Goal: Navigation & Orientation: Find specific page/section

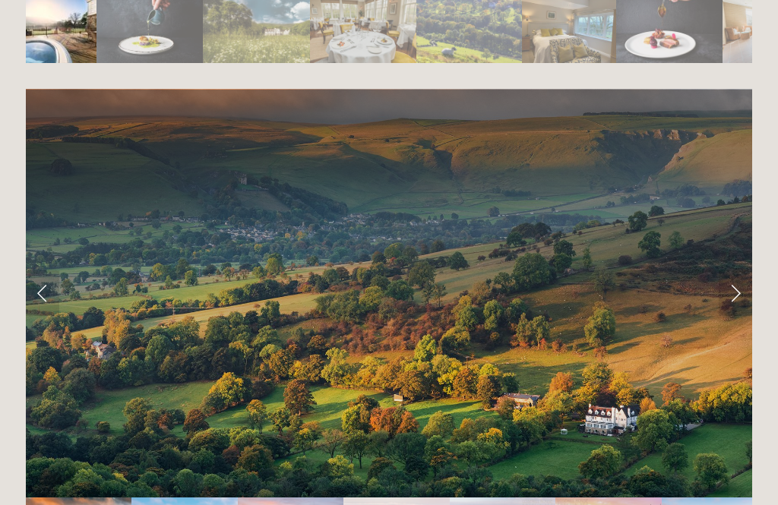
scroll to position [2967, 0]
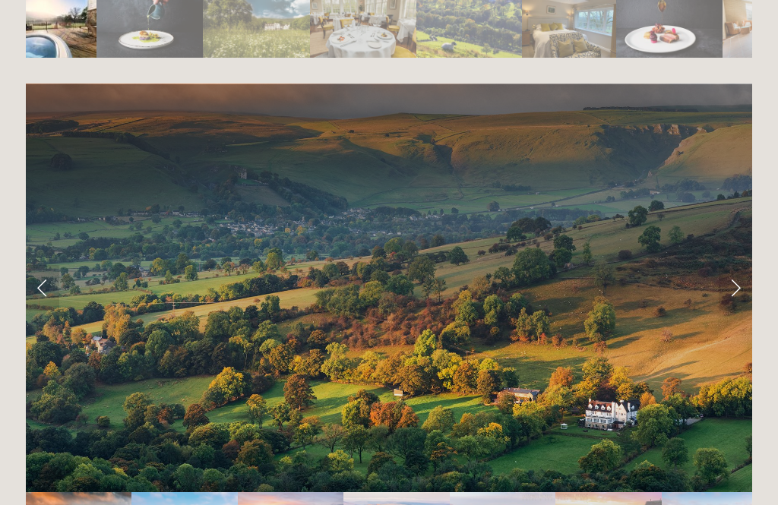
click at [722, 265] on link "Next Slide" at bounding box center [735, 288] width 33 height 46
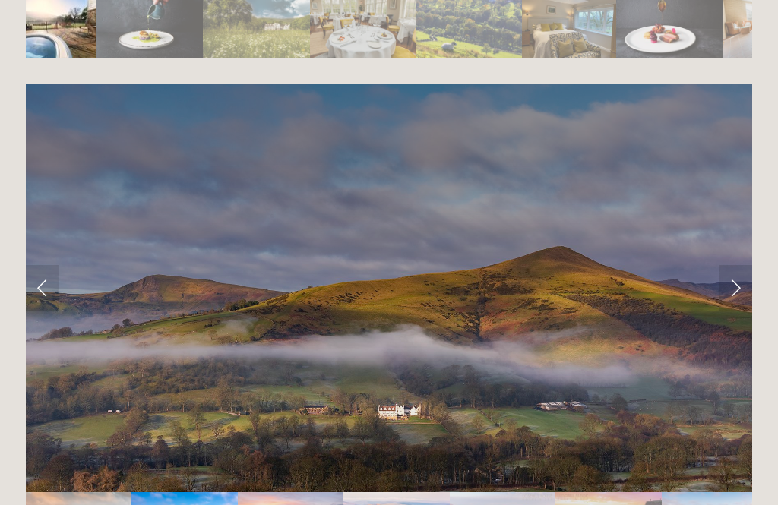
click at [723, 265] on link "Next Slide" at bounding box center [735, 288] width 33 height 46
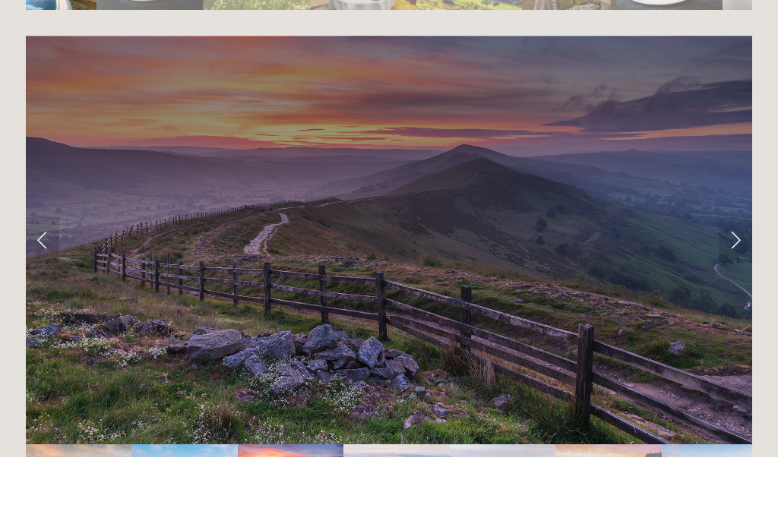
scroll to position [3015, 0]
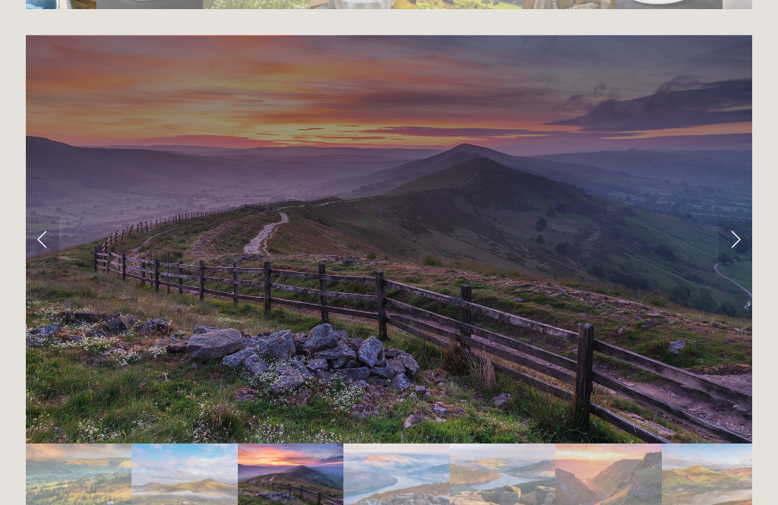
click at [732, 216] on link "Next Slide" at bounding box center [735, 239] width 33 height 46
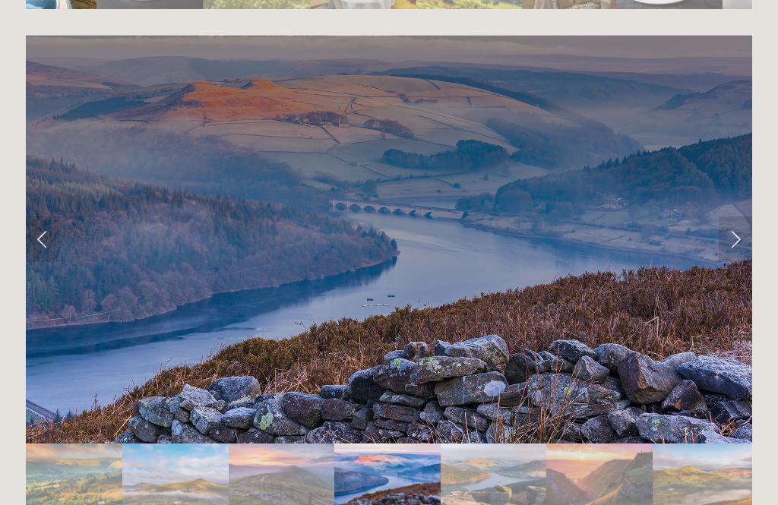
click at [745, 216] on link "Next Slide" at bounding box center [735, 239] width 33 height 46
click at [740, 216] on link "Next Slide" at bounding box center [735, 239] width 33 height 46
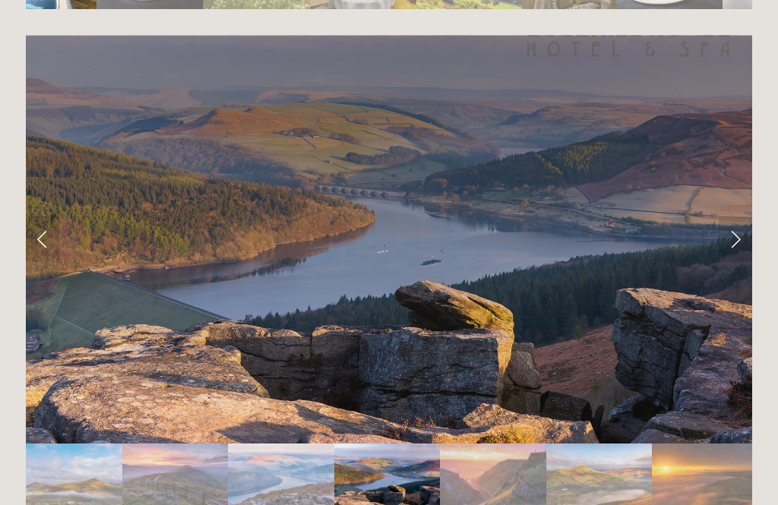
click at [732, 216] on link "Next Slide" at bounding box center [735, 239] width 33 height 46
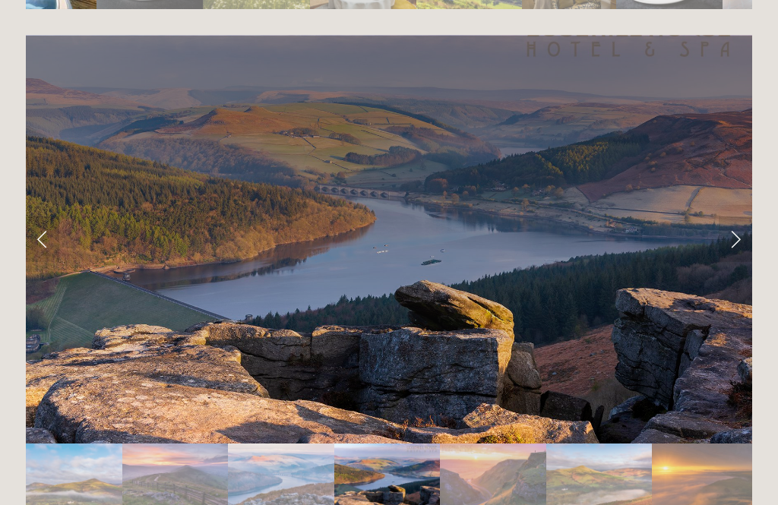
click at [740, 216] on link "Next Slide" at bounding box center [735, 239] width 33 height 46
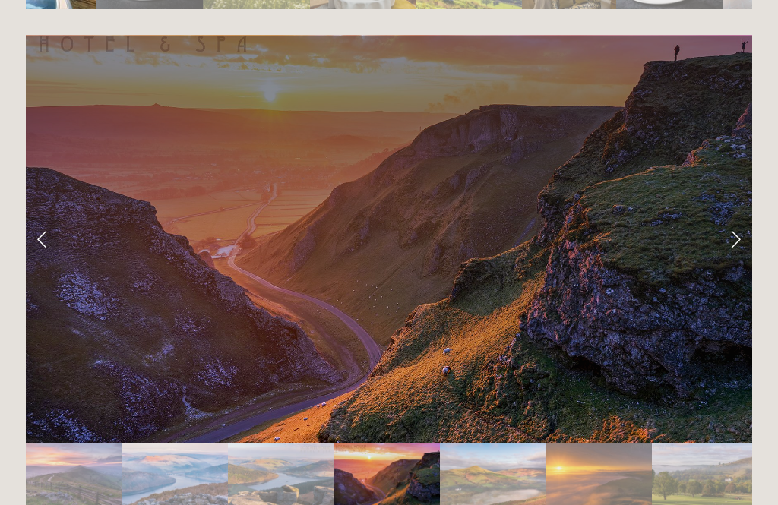
click at [743, 216] on link "Next Slide" at bounding box center [735, 239] width 33 height 46
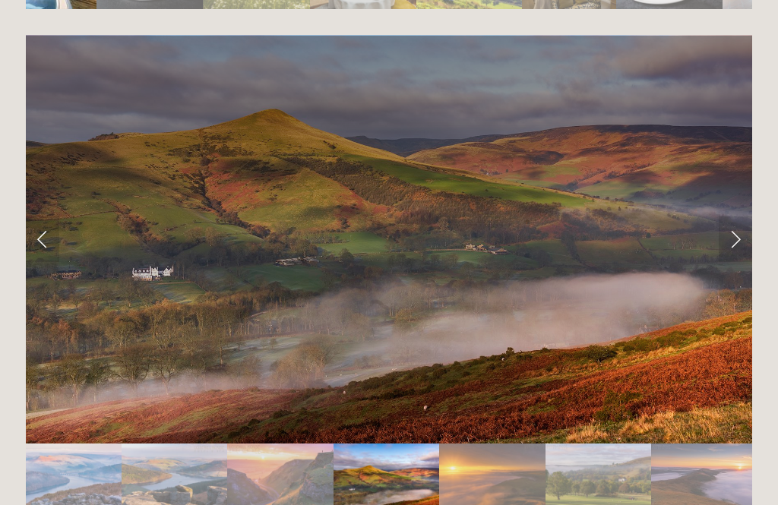
click at [737, 216] on link "Next Slide" at bounding box center [735, 239] width 33 height 46
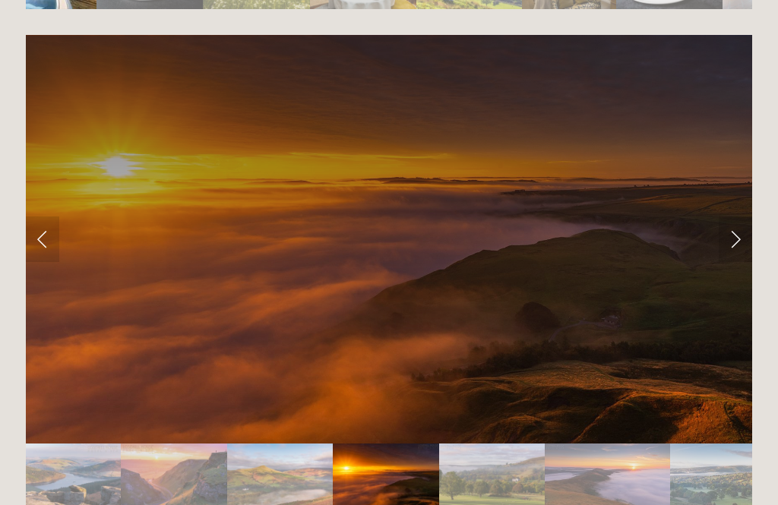
click at [738, 216] on link "Next Slide" at bounding box center [735, 239] width 33 height 46
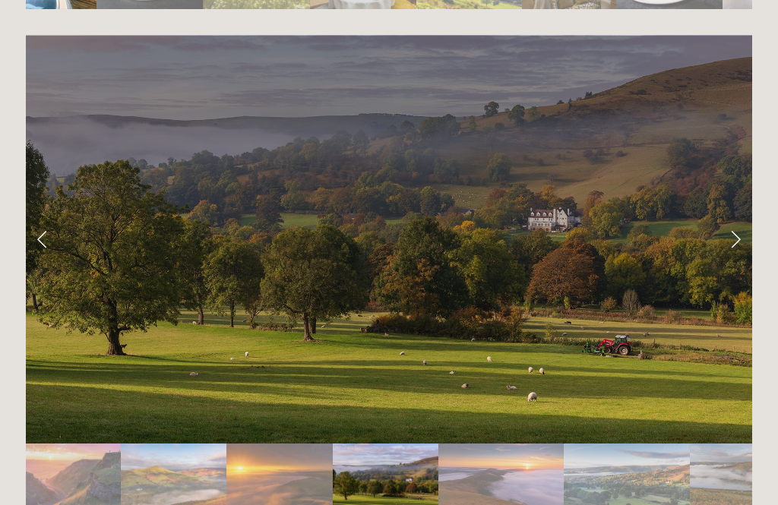
click at [741, 216] on link "Next Slide" at bounding box center [735, 239] width 33 height 46
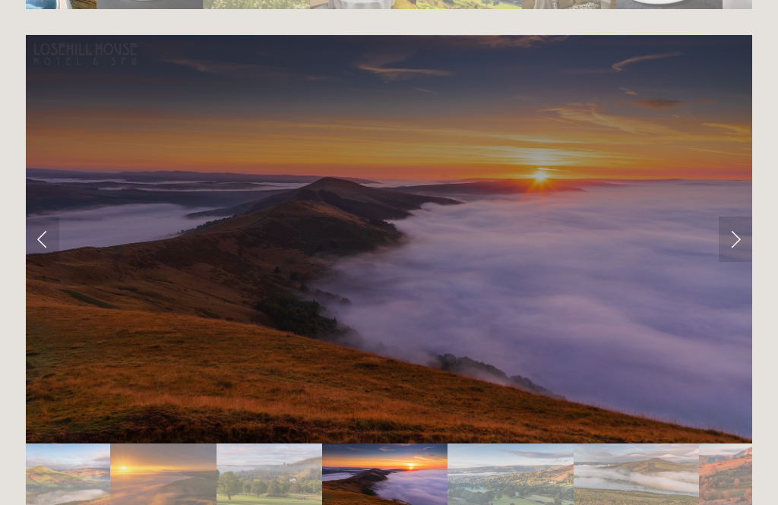
click at [740, 216] on link "Next Slide" at bounding box center [735, 239] width 33 height 46
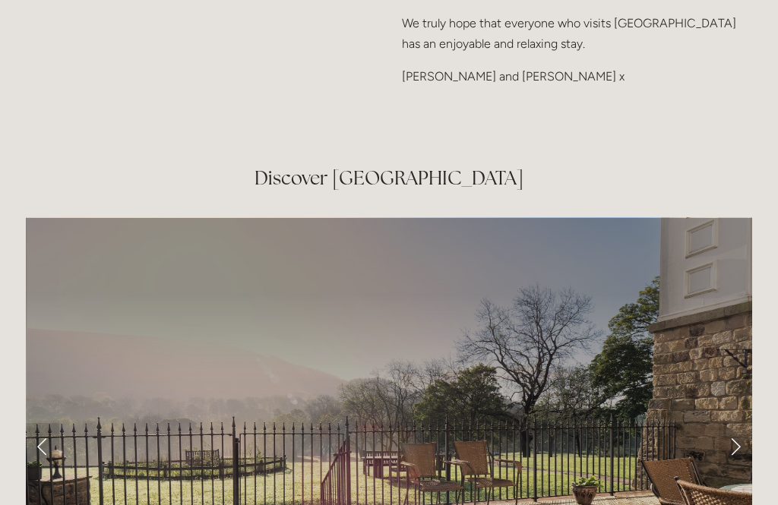
scroll to position [2279, 0]
click at [733, 423] on link "Next Slide" at bounding box center [735, 446] width 33 height 46
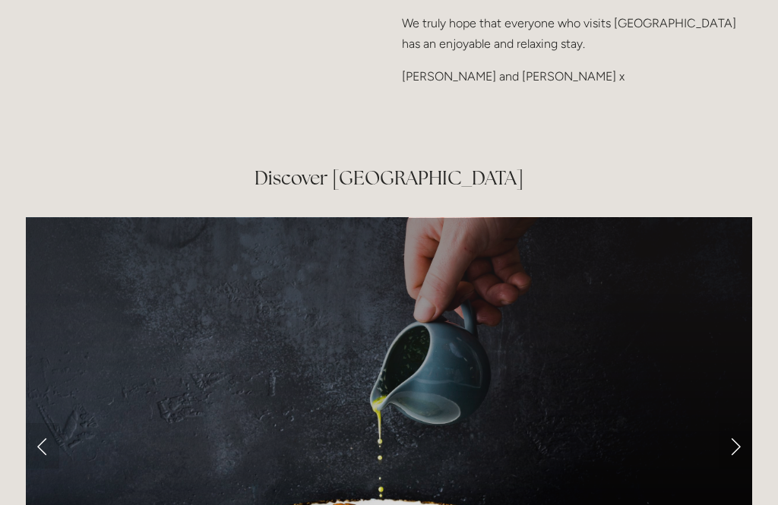
click at [741, 423] on link "Next Slide" at bounding box center [735, 446] width 33 height 46
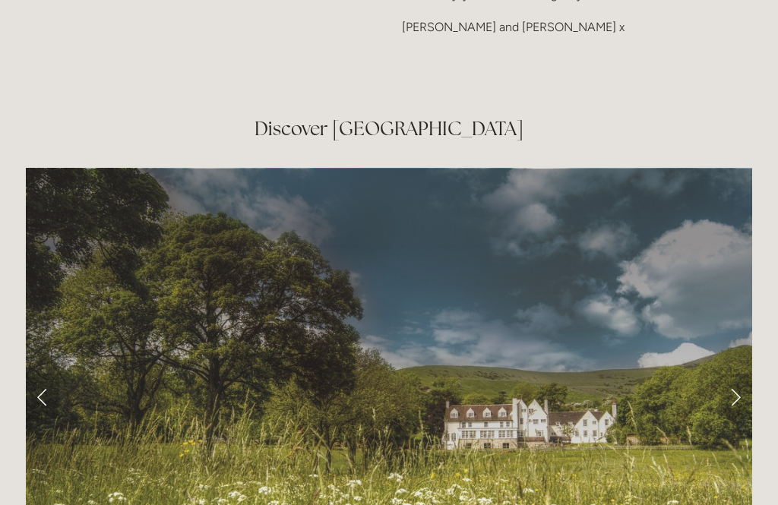
scroll to position [2337, 0]
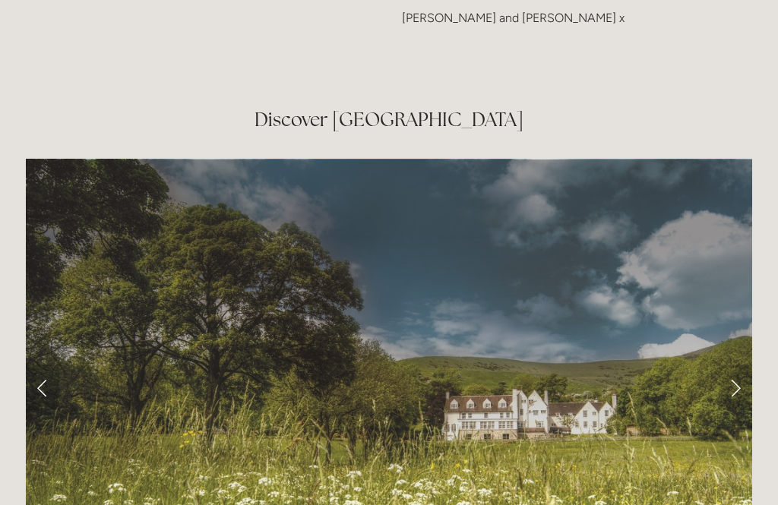
click at [728, 365] on link "Next Slide" at bounding box center [735, 388] width 33 height 46
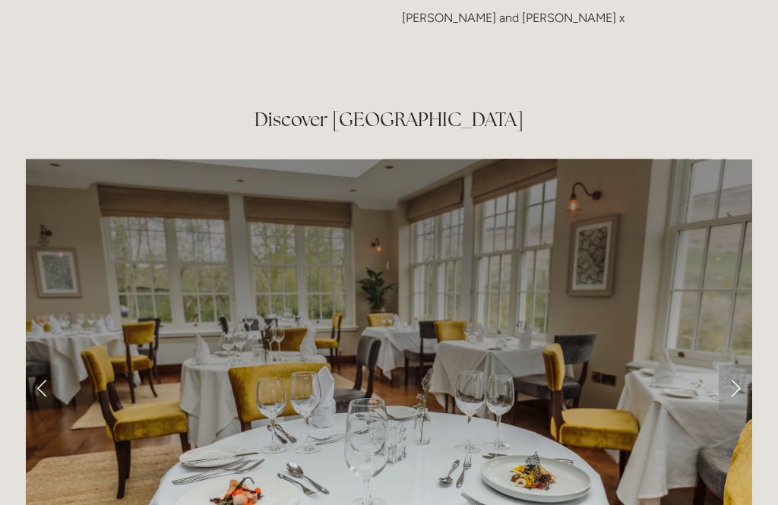
click at [735, 365] on link "Next Slide" at bounding box center [735, 388] width 33 height 46
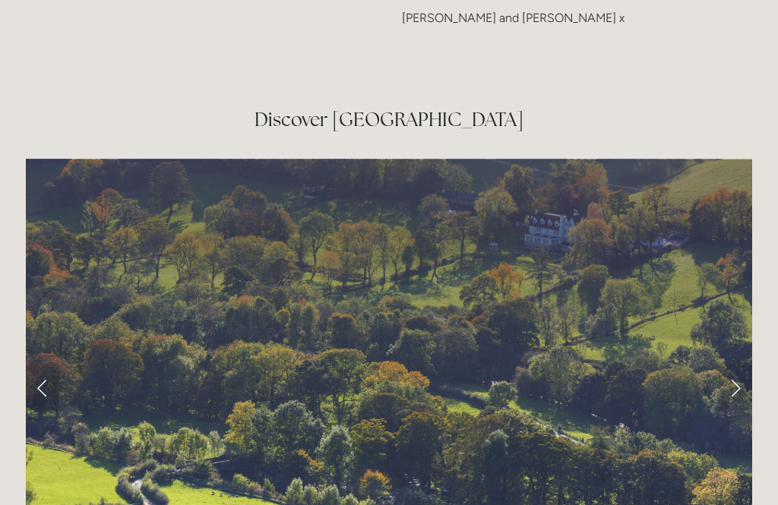
click at [731, 365] on link "Next Slide" at bounding box center [735, 388] width 33 height 46
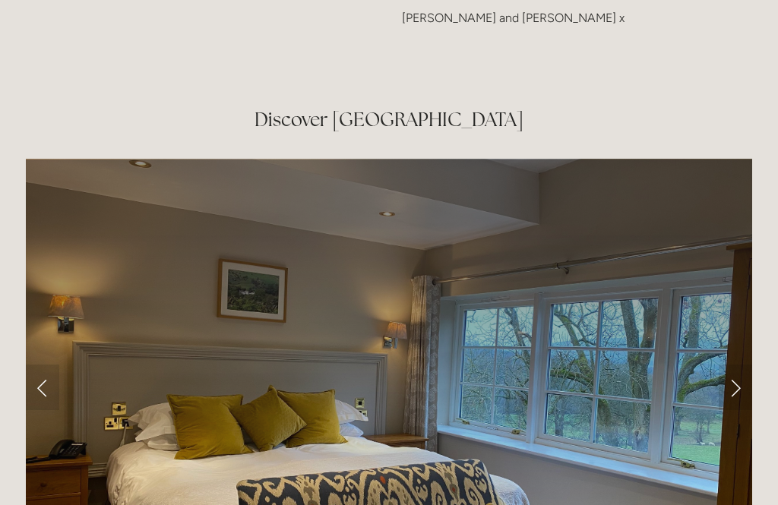
click at [734, 365] on link "Next Slide" at bounding box center [735, 388] width 33 height 46
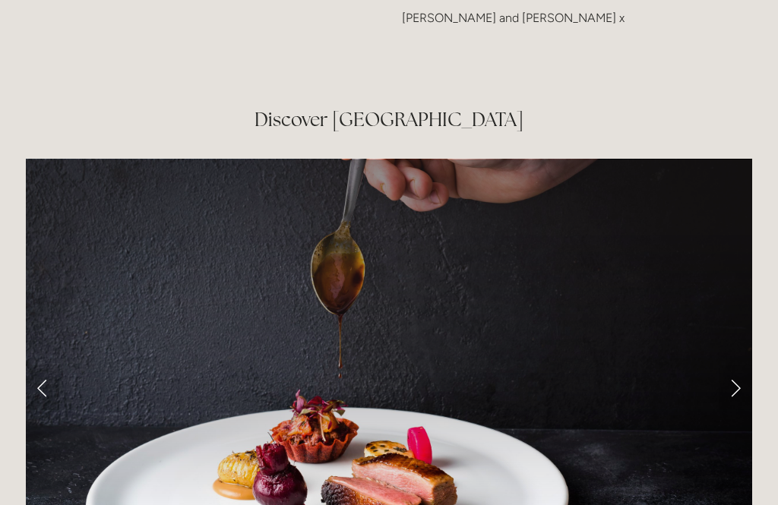
click at [741, 365] on link "Next Slide" at bounding box center [735, 388] width 33 height 46
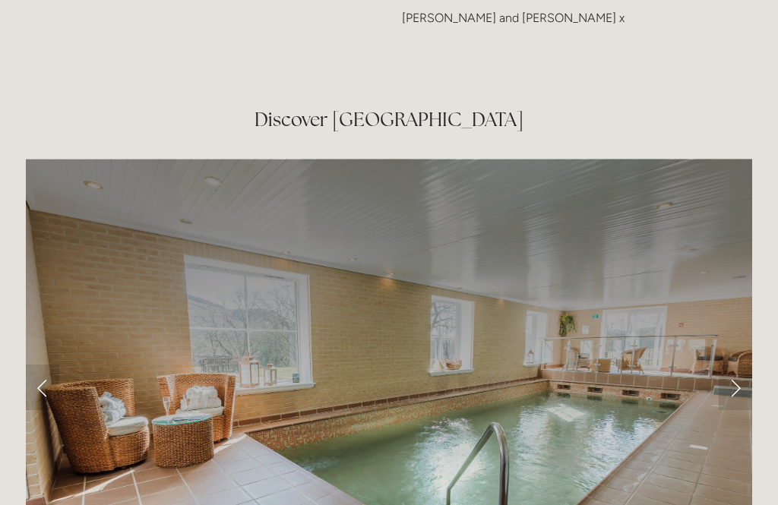
click at [740, 365] on link "Next Slide" at bounding box center [735, 388] width 33 height 46
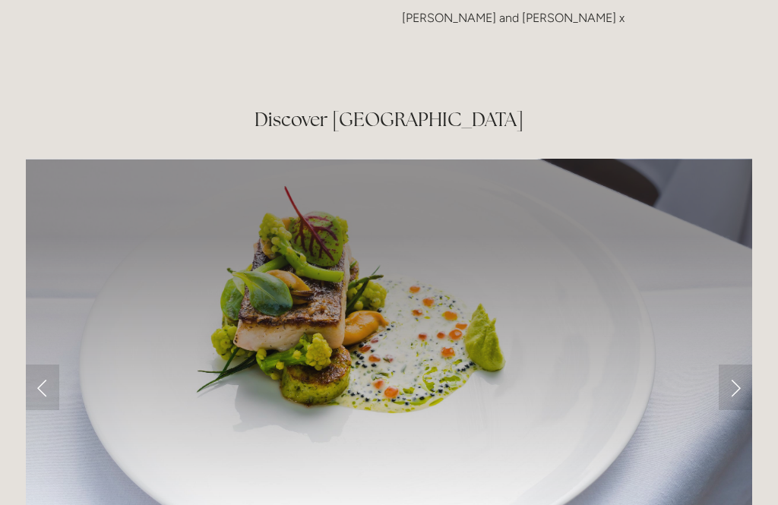
click at [741, 365] on link "Next Slide" at bounding box center [735, 388] width 33 height 46
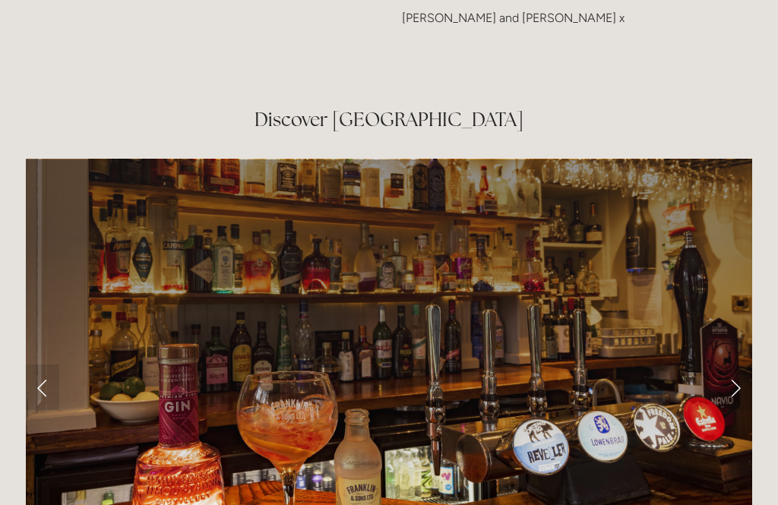
click at [738, 365] on link "Next Slide" at bounding box center [735, 388] width 33 height 46
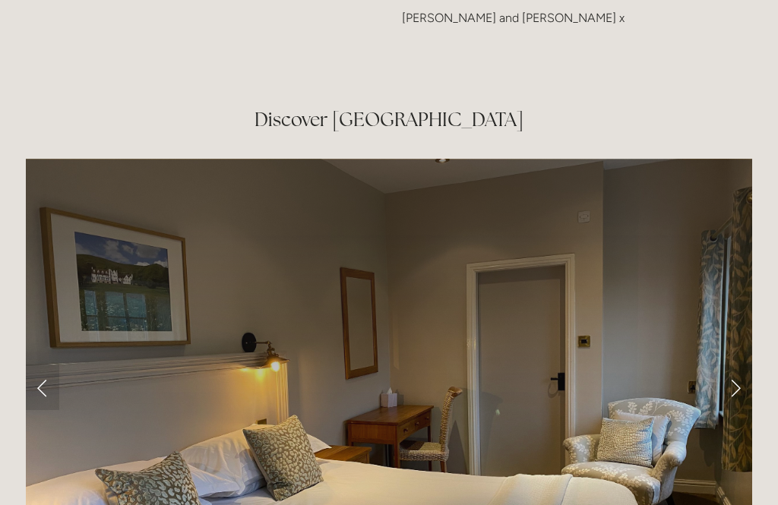
click at [736, 365] on link "Next Slide" at bounding box center [735, 388] width 33 height 46
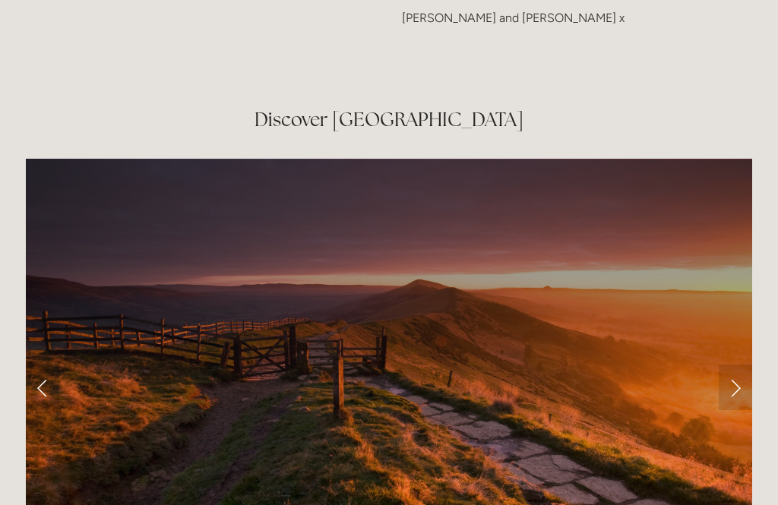
click at [739, 365] on link "Next Slide" at bounding box center [735, 388] width 33 height 46
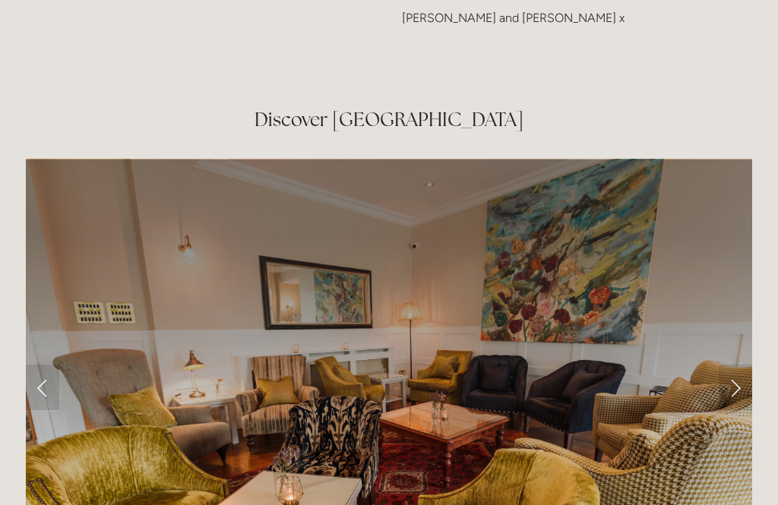
click at [738, 365] on link "Next Slide" at bounding box center [735, 388] width 33 height 46
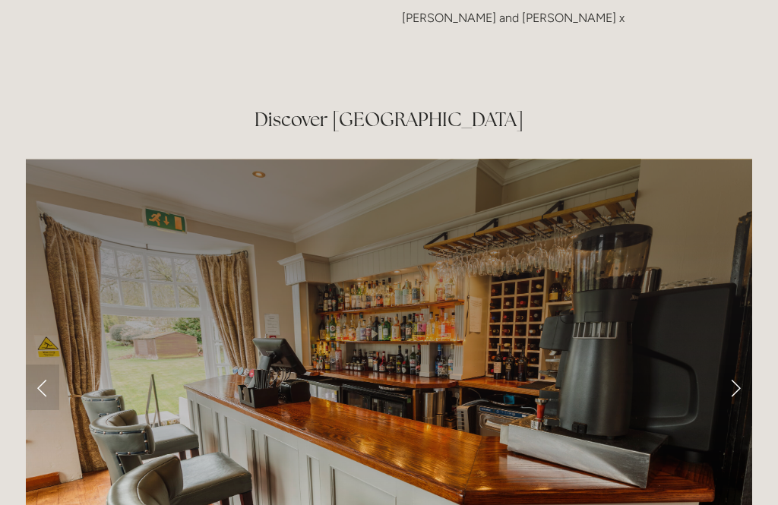
click at [738, 365] on link "Next Slide" at bounding box center [735, 388] width 33 height 46
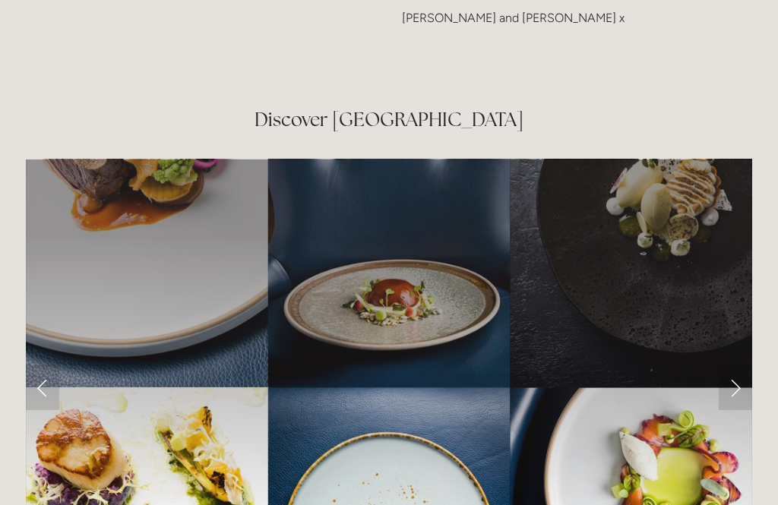
click at [740, 365] on link "Next Slide" at bounding box center [735, 388] width 33 height 46
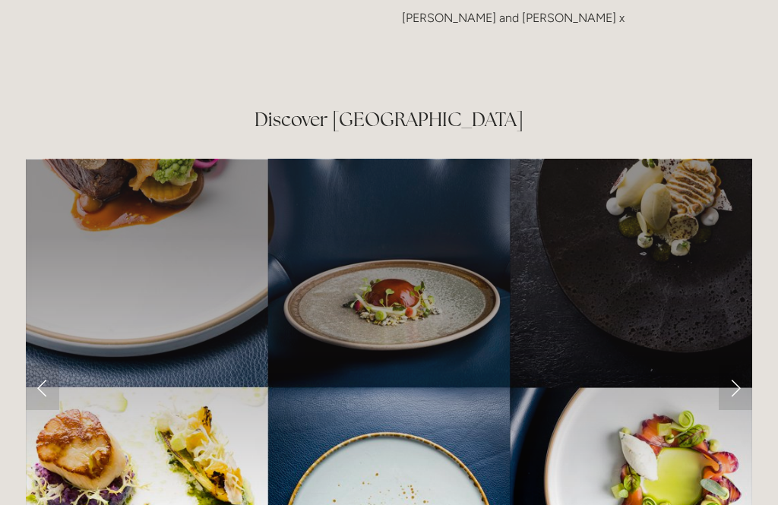
click at [740, 365] on link "Next Slide" at bounding box center [735, 388] width 33 height 46
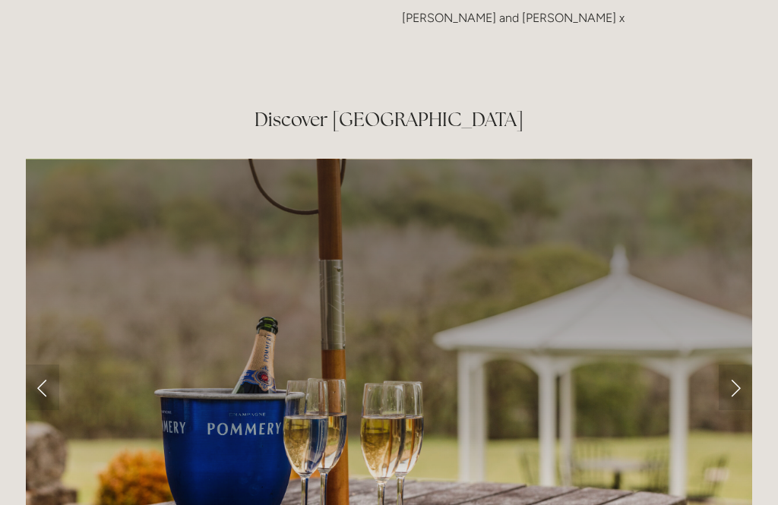
click at [740, 365] on link "Next Slide" at bounding box center [735, 388] width 33 height 46
click at [743, 365] on link "Next Slide" at bounding box center [735, 388] width 33 height 46
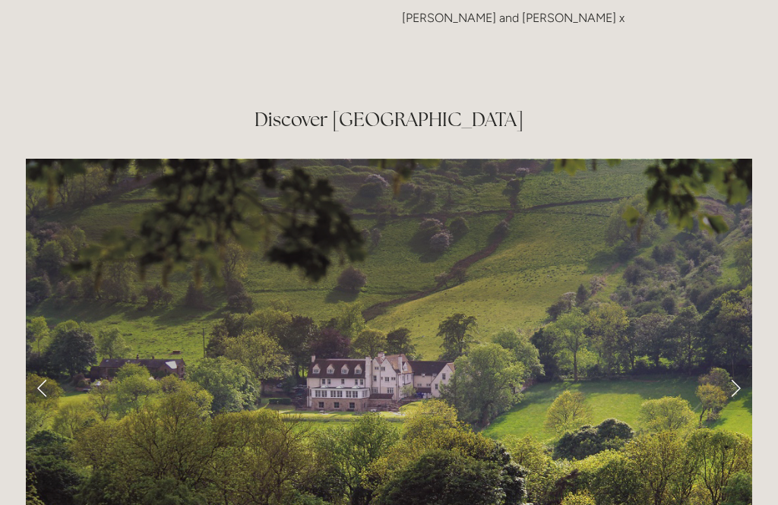
click at [739, 365] on link "Next Slide" at bounding box center [735, 388] width 33 height 46
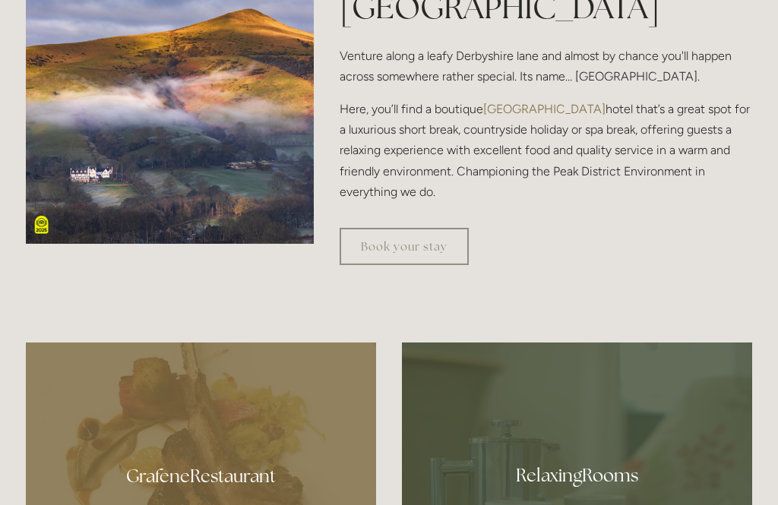
scroll to position [545, 0]
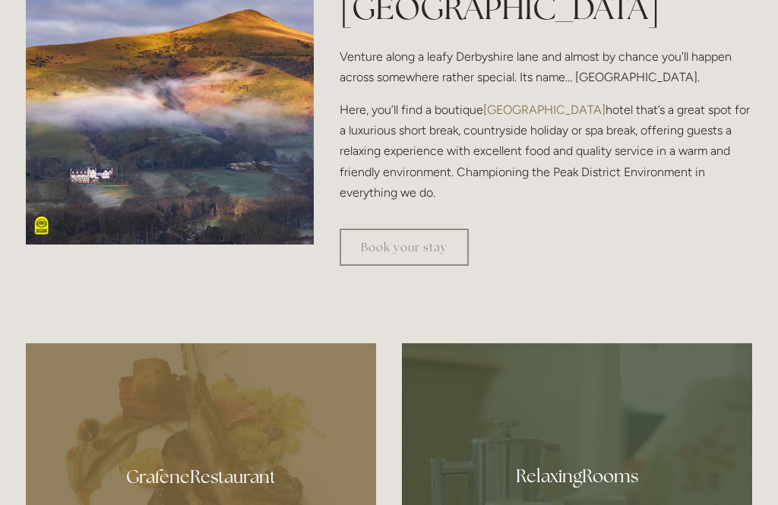
click at [396, 266] on link "Book your stay" at bounding box center [404, 247] width 129 height 37
